Goal: Transaction & Acquisition: Purchase product/service

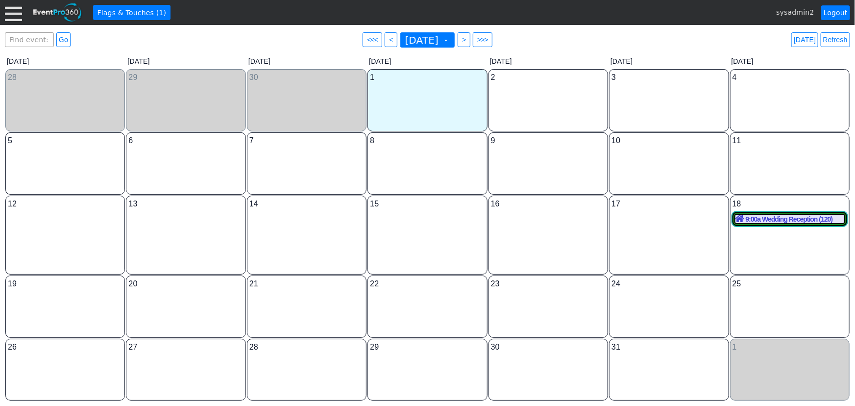
click at [16, 14] on div at bounding box center [13, 12] width 17 height 17
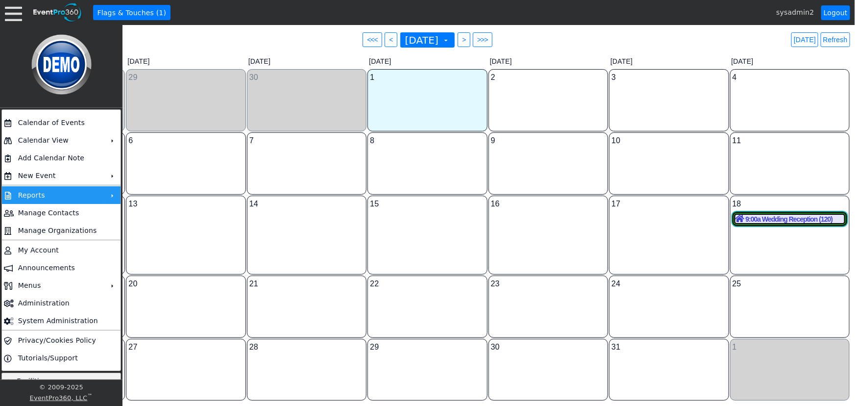
click at [63, 196] on td "Reports" at bounding box center [59, 195] width 90 height 18
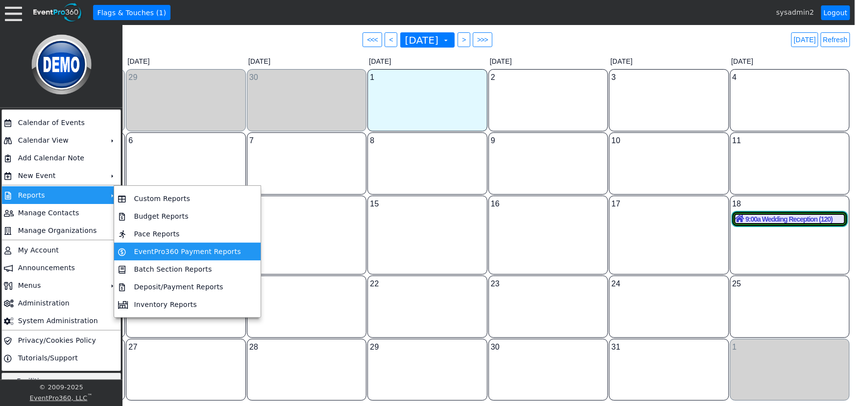
click at [173, 251] on td "EventPro360 Payment Reports" at bounding box center [187, 252] width 115 height 18
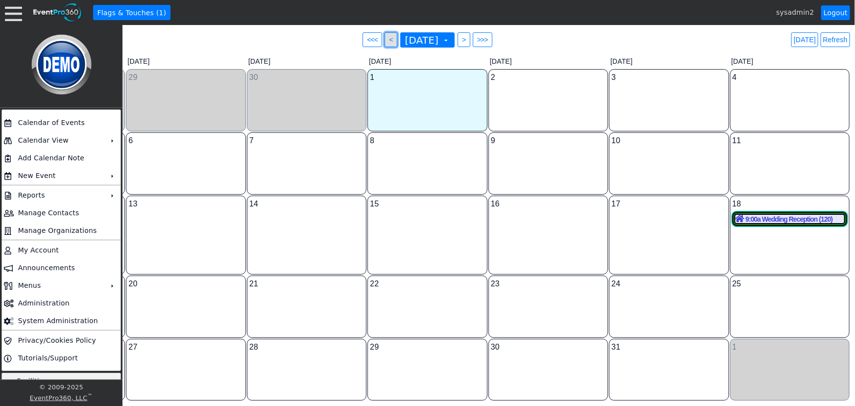
click at [385, 40] on span "● <" at bounding box center [391, 39] width 12 height 15
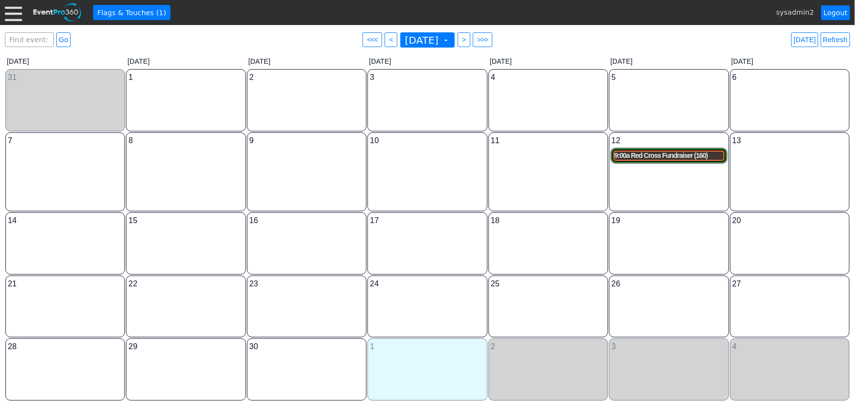
click at [691, 157] on div "9:00a Red Cross Fundraiser (160)" at bounding box center [669, 155] width 109 height 8
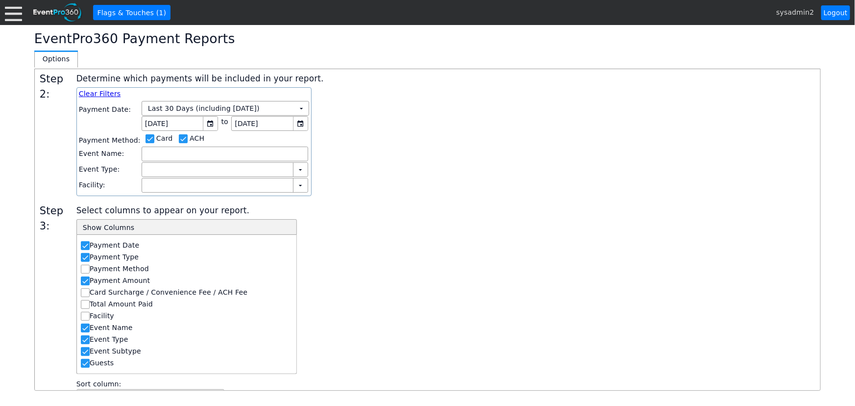
scroll to position [78, 0]
click at [85, 267] on input "Payment Method" at bounding box center [86, 270] width 10 height 10
checkbox input "true"
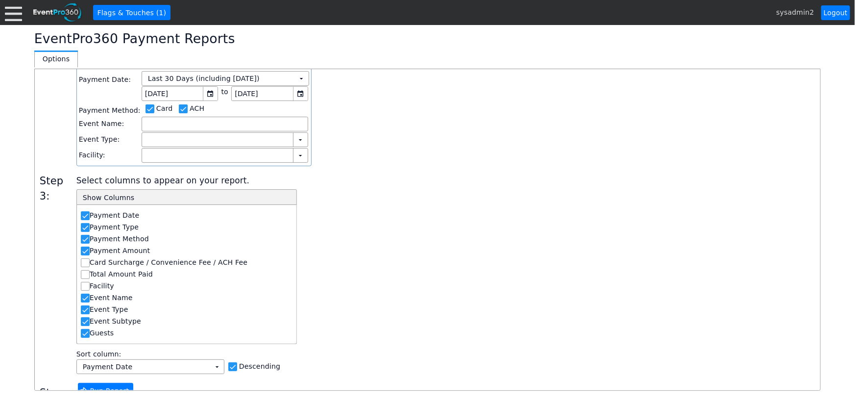
scroll to position [123, 0]
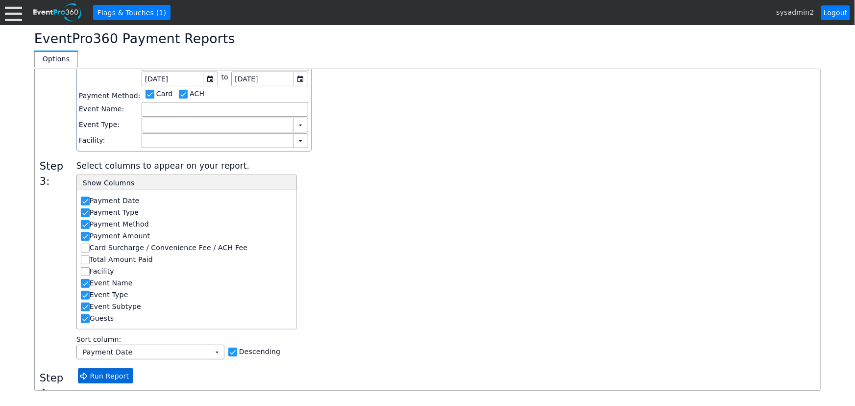
click at [102, 374] on span "Run Report" at bounding box center [109, 376] width 43 height 10
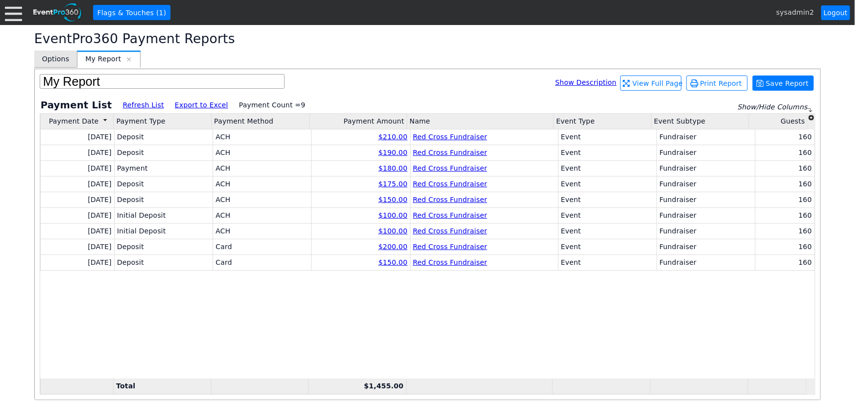
click at [54, 60] on span "Options" at bounding box center [55, 59] width 27 height 10
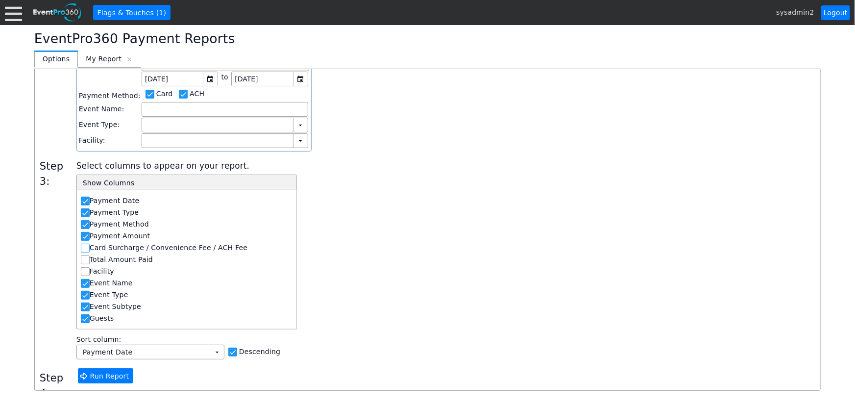
click at [83, 245] on input "Card Surcharge / Convenience Fee / ACH Fee" at bounding box center [86, 249] width 10 height 10
checkbox input "true"
click at [109, 373] on span "Run Report" at bounding box center [109, 376] width 43 height 10
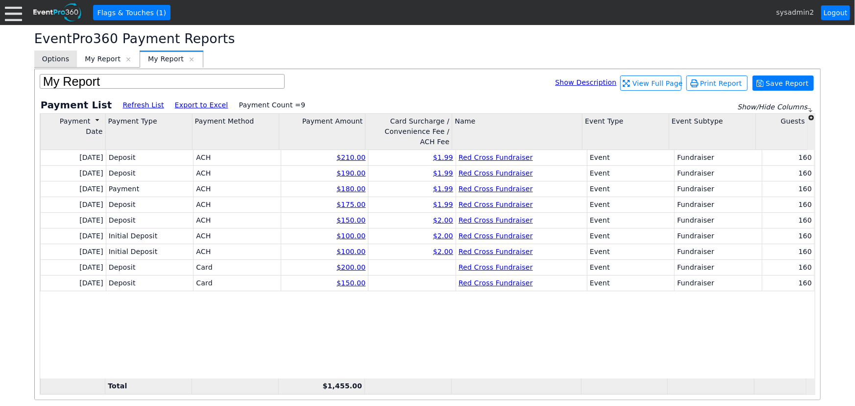
click at [54, 58] on span "Options" at bounding box center [55, 59] width 27 height 10
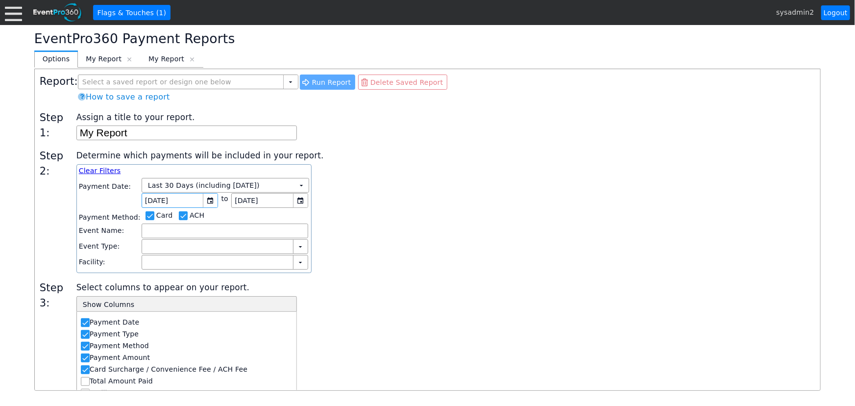
scroll to position [0, 0]
click at [179, 213] on input "checkbox" at bounding box center [184, 218] width 10 height 10
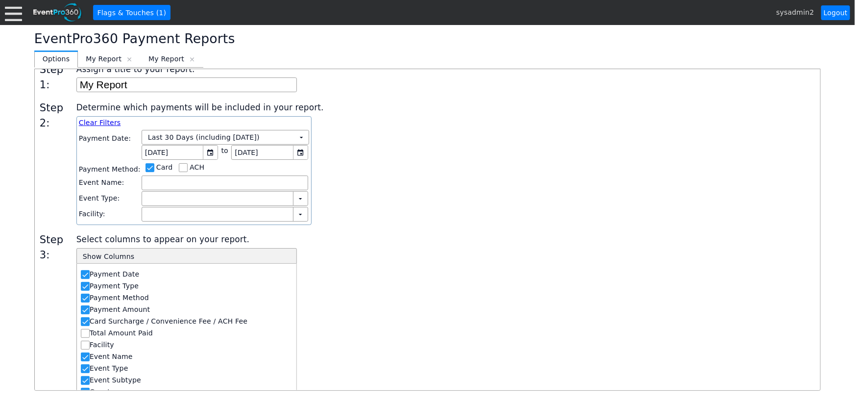
scroll to position [123, 0]
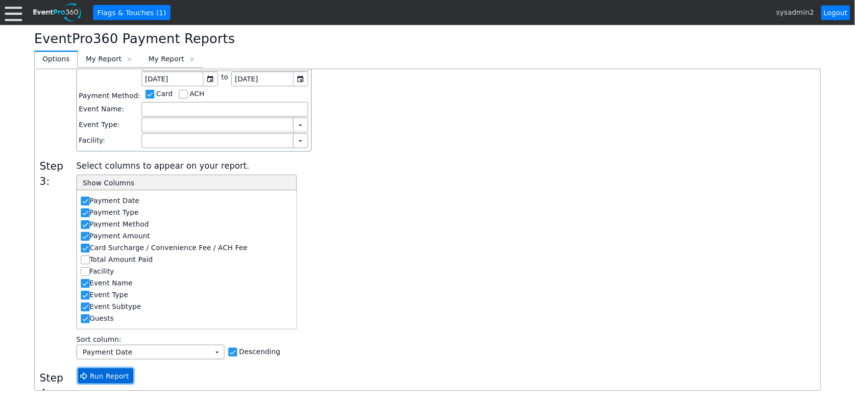
click at [106, 375] on span "Run Report" at bounding box center [109, 376] width 43 height 10
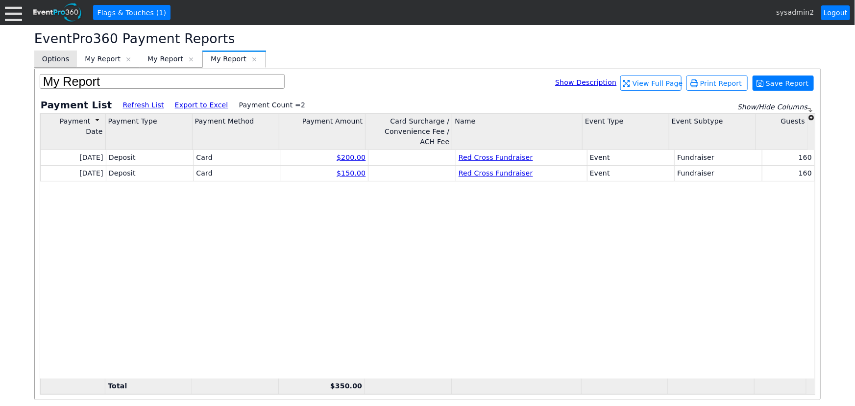
click at [56, 61] on span "Options" at bounding box center [55, 59] width 27 height 10
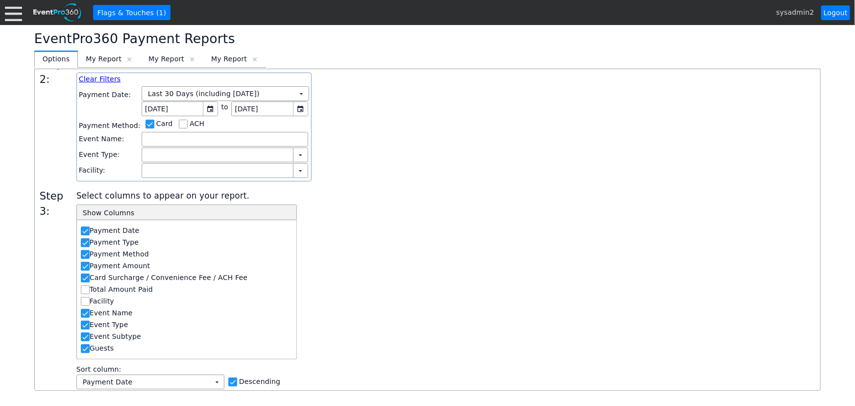
scroll to position [78, 0]
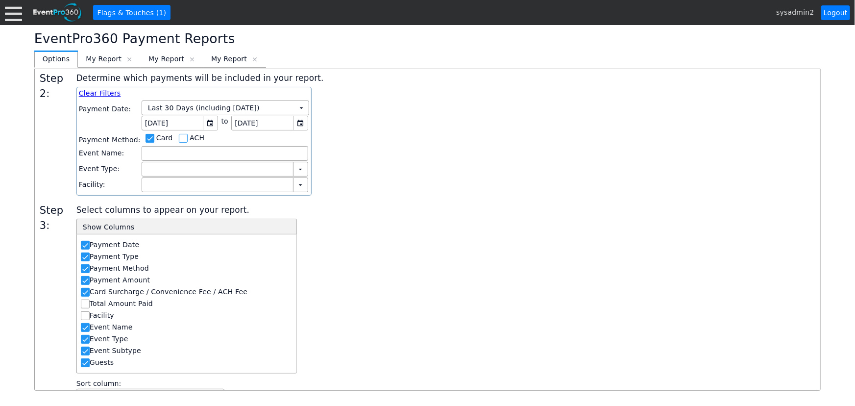
click at [179, 139] on input "checkbox" at bounding box center [184, 139] width 10 height 10
checkbox input "true"
click at [146, 138] on input "checkbox" at bounding box center [151, 139] width 10 height 10
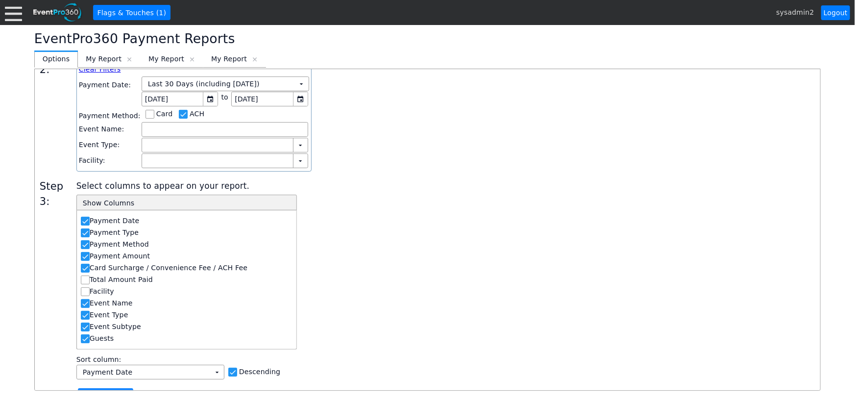
scroll to position [123, 0]
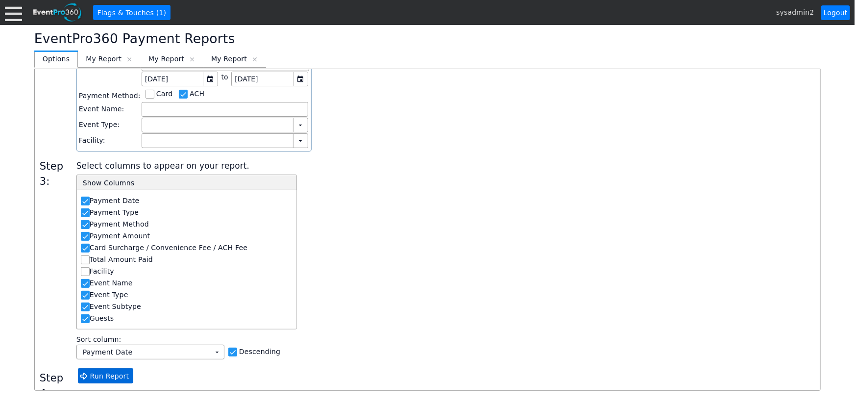
click at [91, 377] on span "Run Report" at bounding box center [109, 376] width 43 height 10
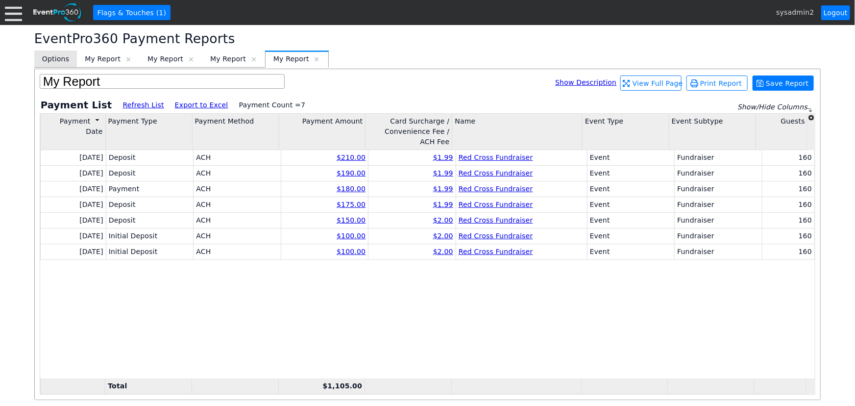
click at [53, 64] on span "Options" at bounding box center [55, 59] width 27 height 10
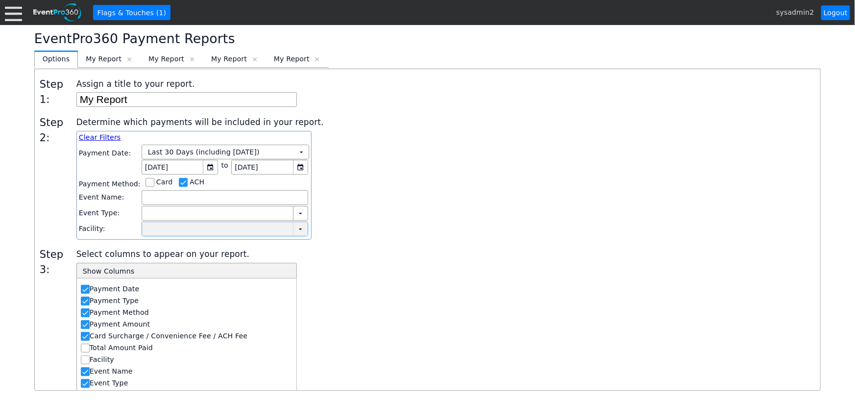
scroll to position [34, 0]
click at [146, 185] on input "checkbox" at bounding box center [151, 184] width 10 height 10
checkbox input "true"
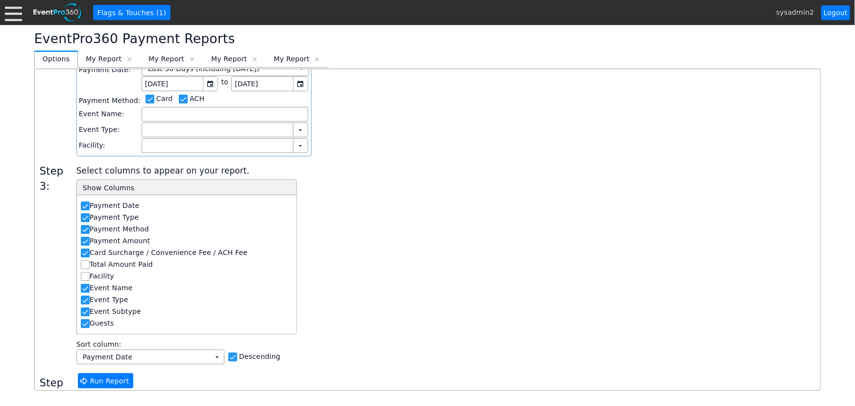
scroll to position [123, 0]
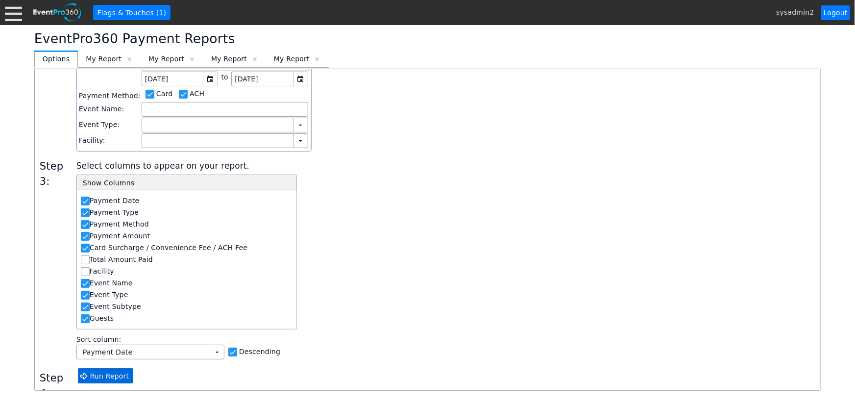
click at [111, 374] on span "Run Report" at bounding box center [109, 376] width 43 height 10
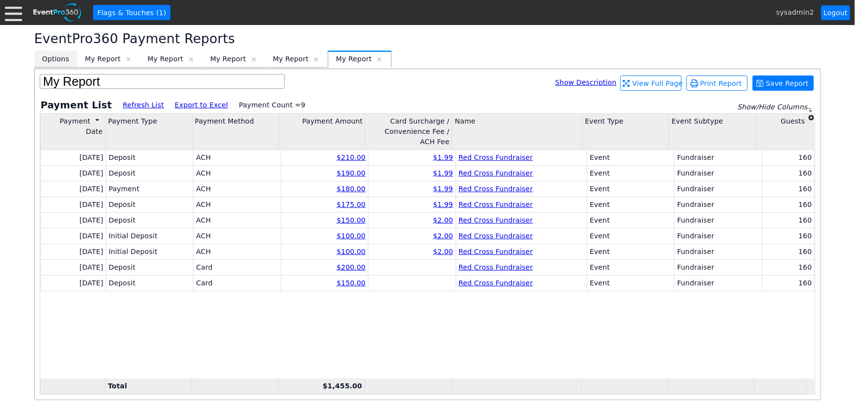
click at [53, 58] on span "Options" at bounding box center [55, 59] width 27 height 10
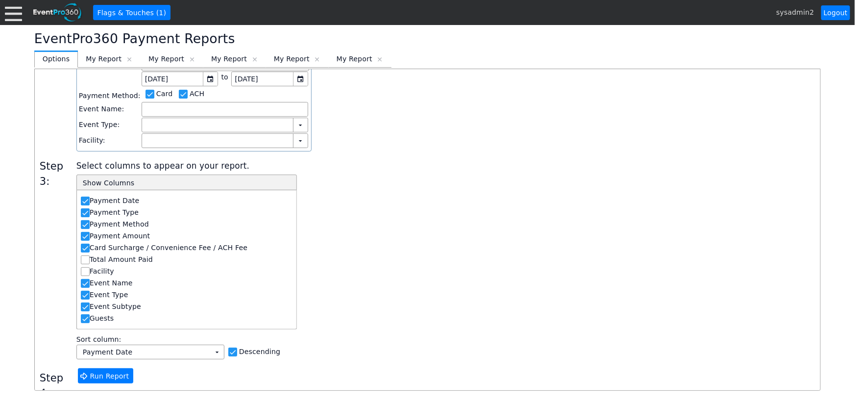
click at [448, 263] on div "Select columns to appear on your report. - Show Columns Payment Date Payment Ty…" at bounding box center [445, 259] width 739 height 200
click at [126, 59] on span "[x]" at bounding box center [129, 59] width 7 height 7
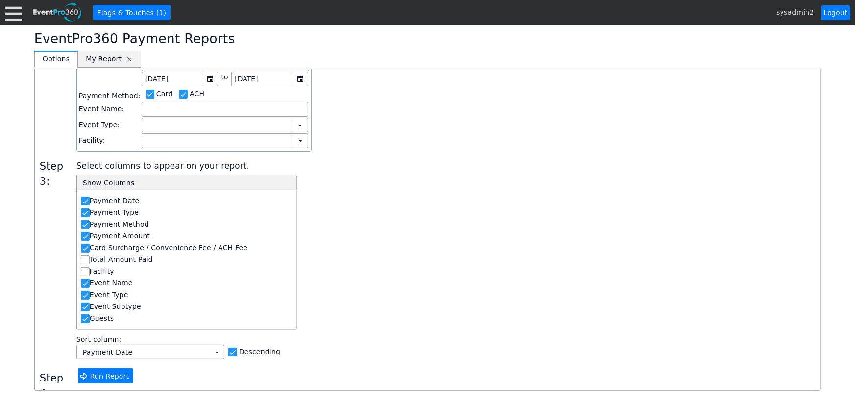
click at [126, 59] on span "[x]" at bounding box center [129, 59] width 7 height 7
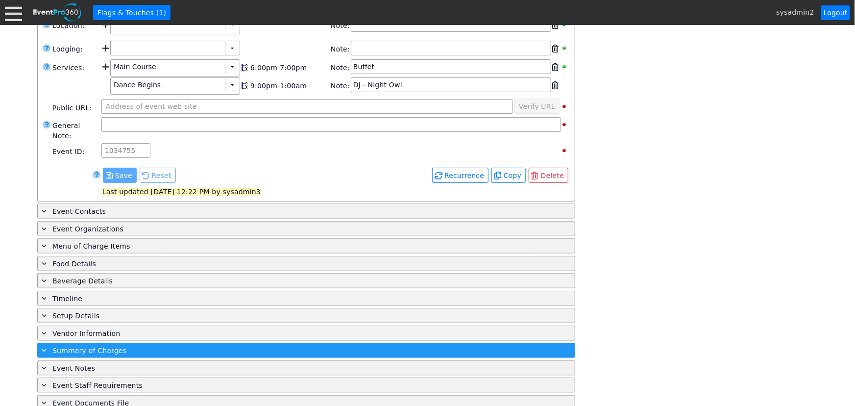
click at [103, 347] on span "Summary of Charges" at bounding box center [89, 351] width 74 height 8
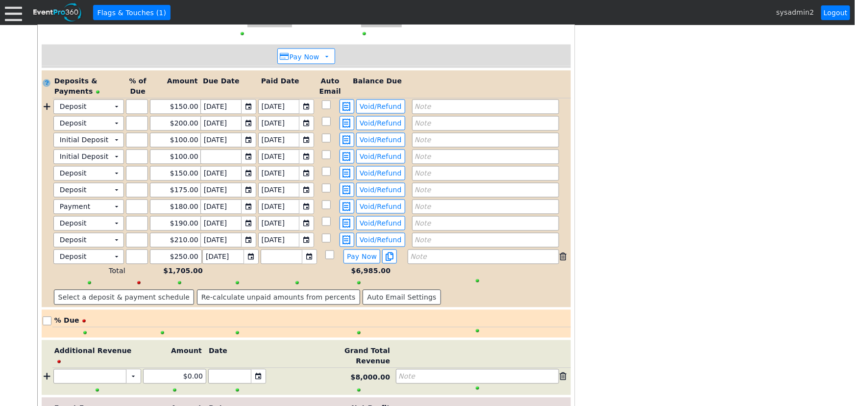
scroll to position [918, 0]
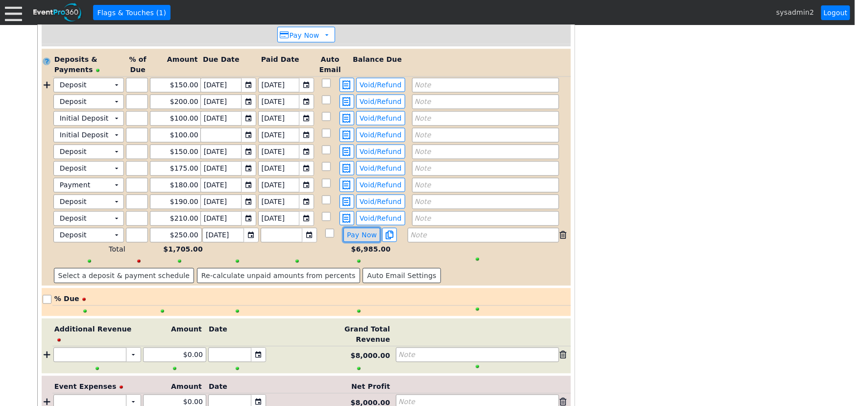
click at [358, 231] on span "Pay Now" at bounding box center [362, 235] width 34 height 9
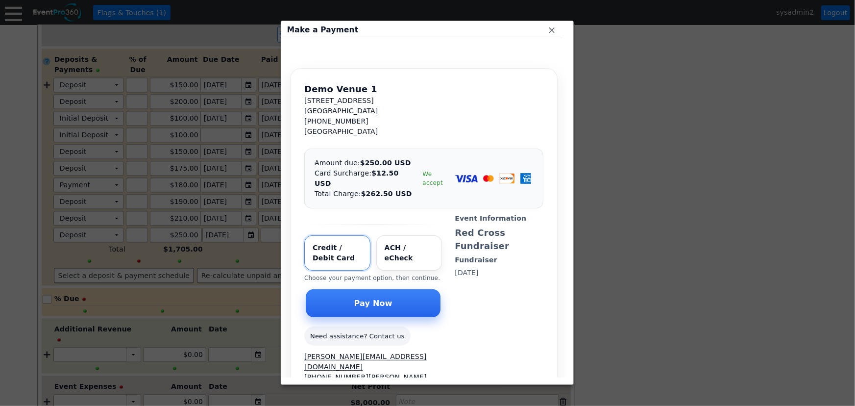
click at [395, 235] on input "Select payment method" at bounding box center [409, 252] width 66 height 35
radio input "true"
click at [369, 298] on span "Pay Now" at bounding box center [373, 303] width 42 height 10
click at [377, 298] on span "Pay Now" at bounding box center [373, 303] width 42 height 10
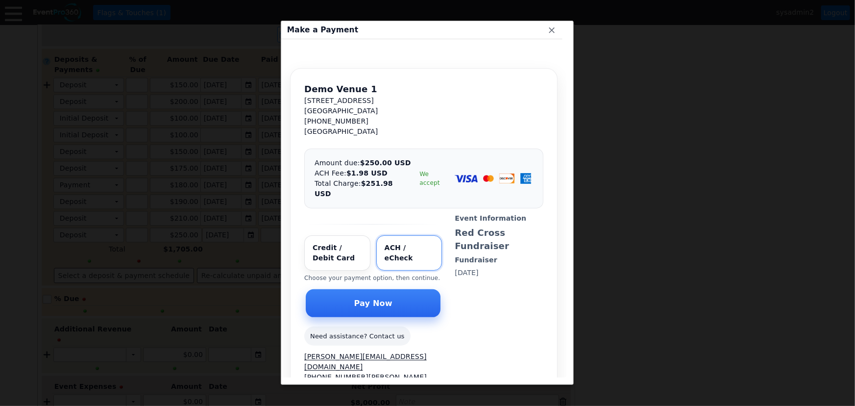
click at [551, 29] on span "x" at bounding box center [552, 30] width 10 height 10
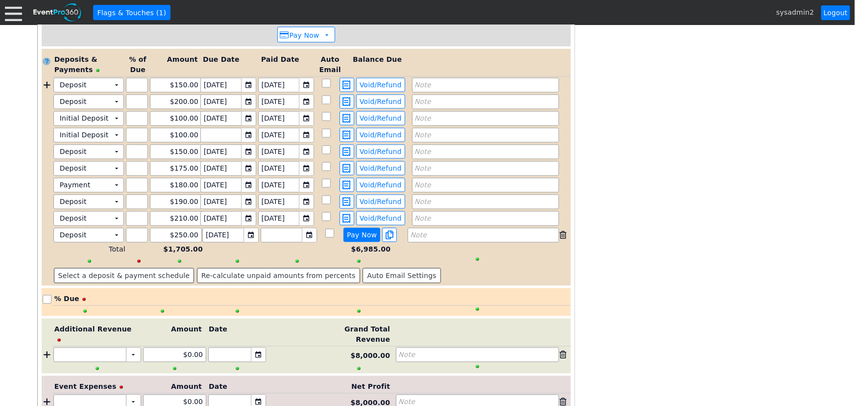
click at [363, 228] on span "● Pay Now" at bounding box center [362, 235] width 37 height 14
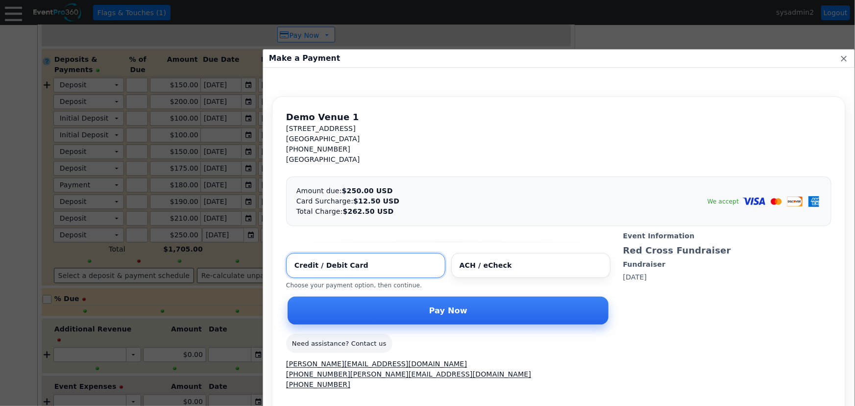
click at [451, 266] on input "Select payment method" at bounding box center [530, 265] width 159 height 25
radio input "true"
click at [427, 307] on span "Pay Now" at bounding box center [448, 310] width 42 height 10
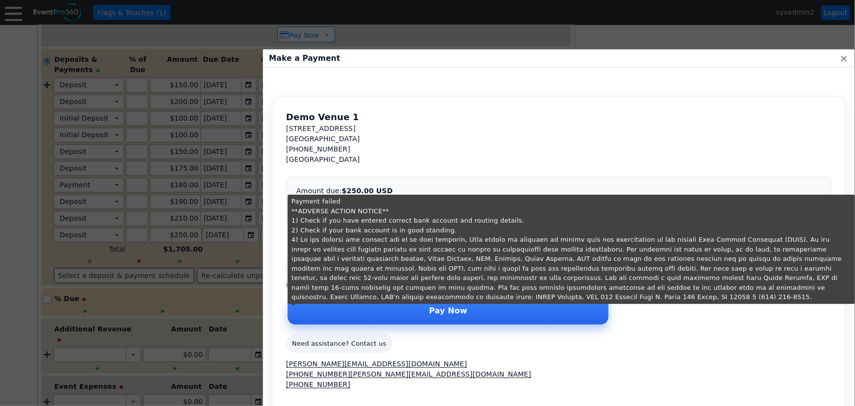
click at [491, 140] on div "Demo Venue 1 8525 Univeristy Blvd. Berrien Springs, MI 49104 (269) 471-3563 Uni…" at bounding box center [559, 137] width 546 height 54
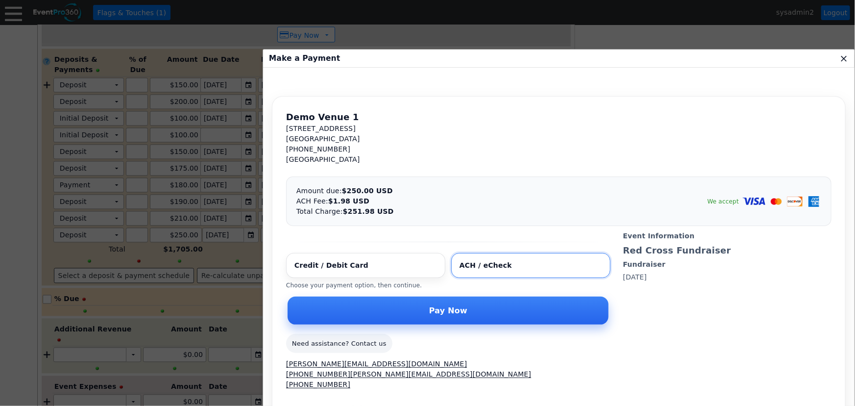
click at [839, 58] on span "x" at bounding box center [844, 58] width 10 height 10
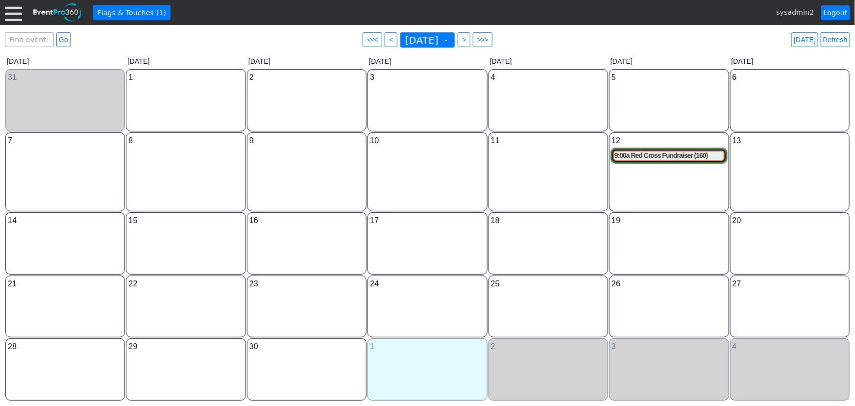
click at [11, 19] on div at bounding box center [13, 12] width 17 height 17
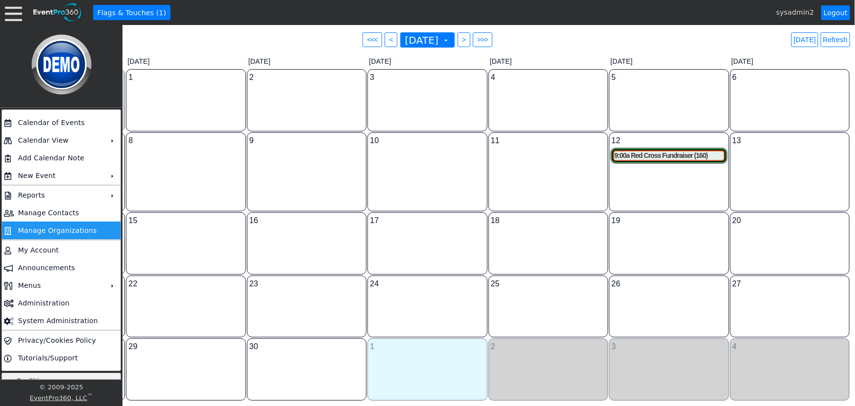
click at [66, 227] on td "Manage Organizations" at bounding box center [59, 231] width 90 height 18
